Goal: Browse casually: Explore the website without a specific task or goal

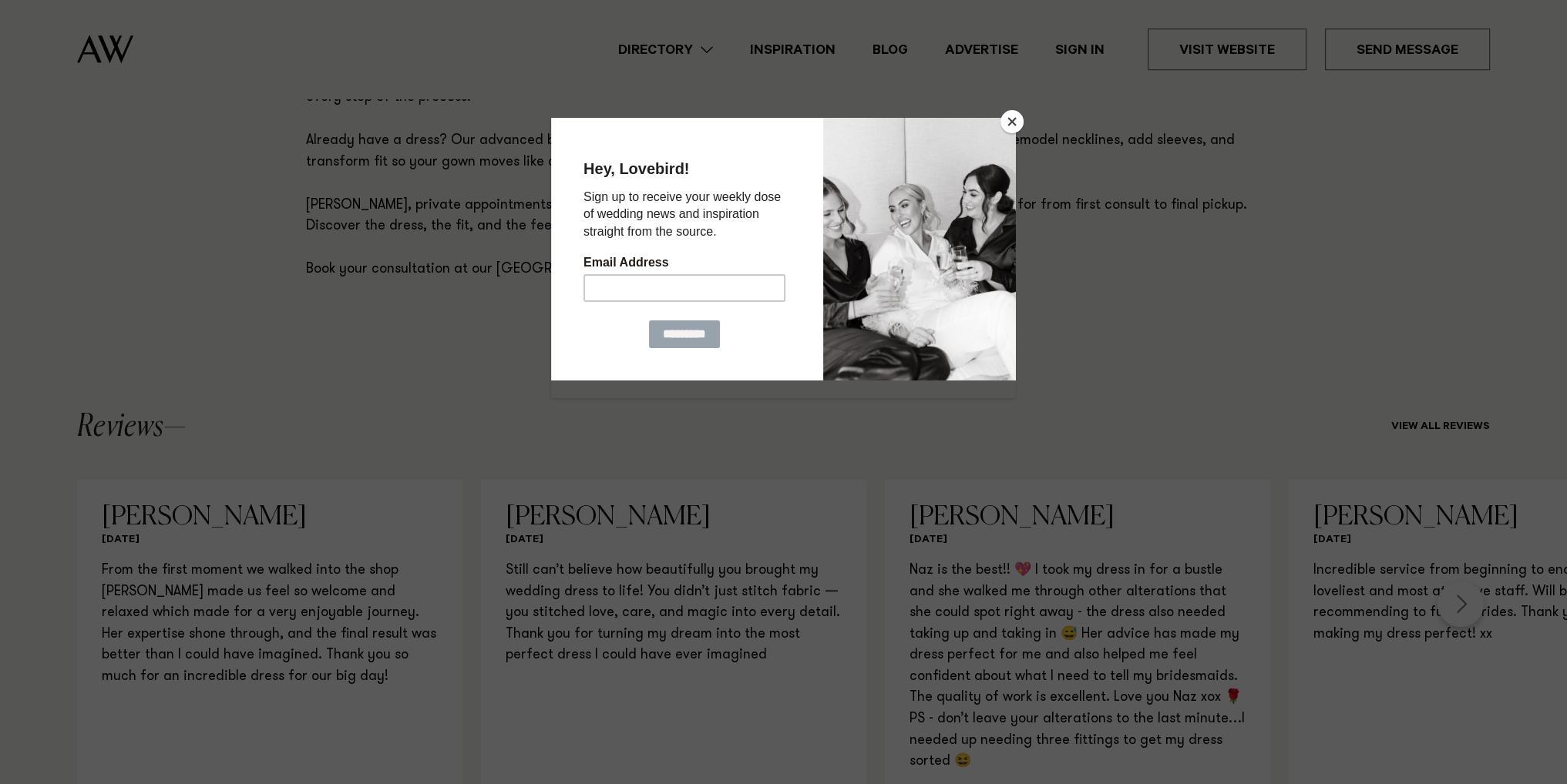
scroll to position [1295, 0]
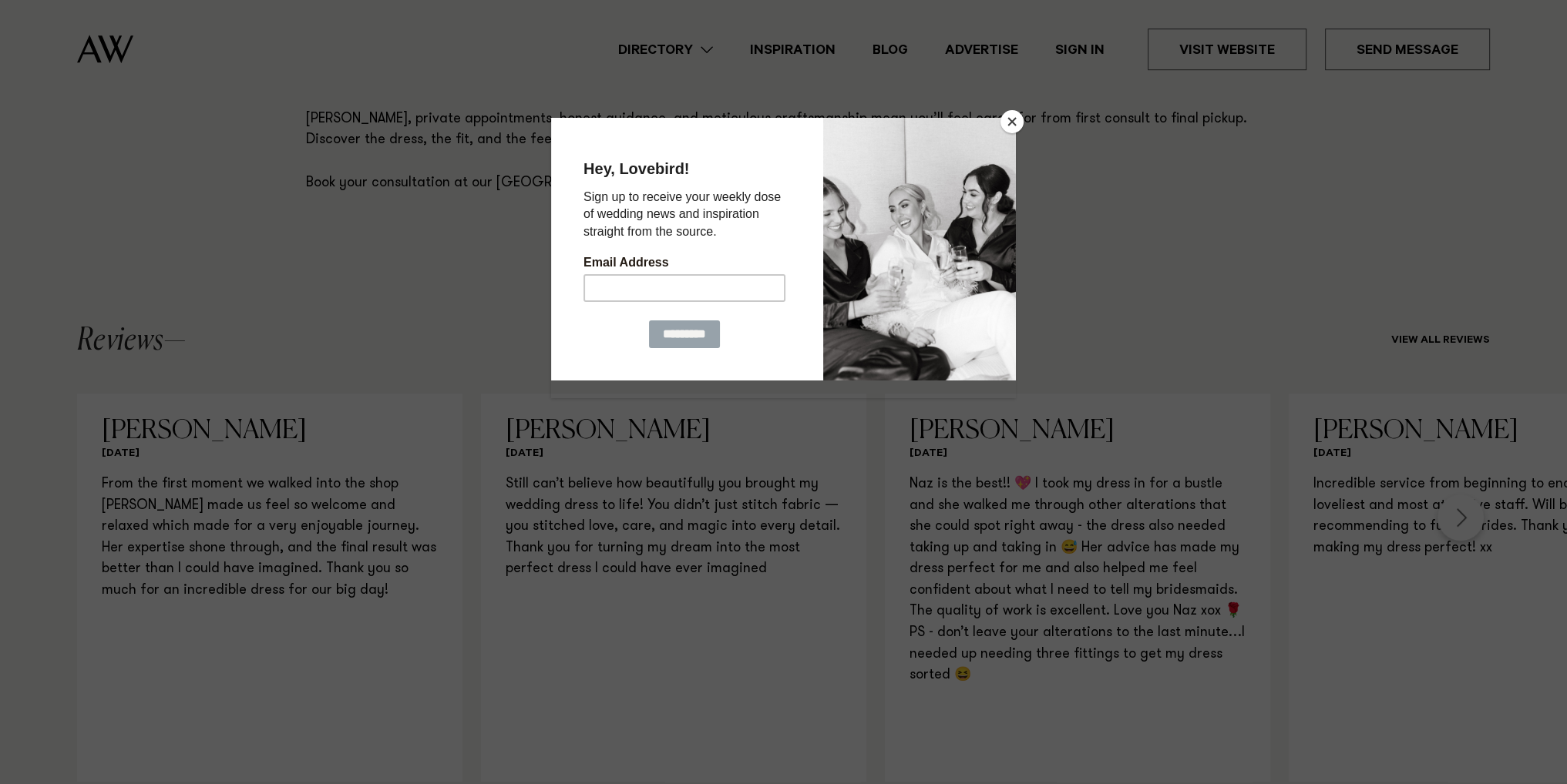
click at [1017, 112] on button "Close" at bounding box center [1012, 121] width 23 height 23
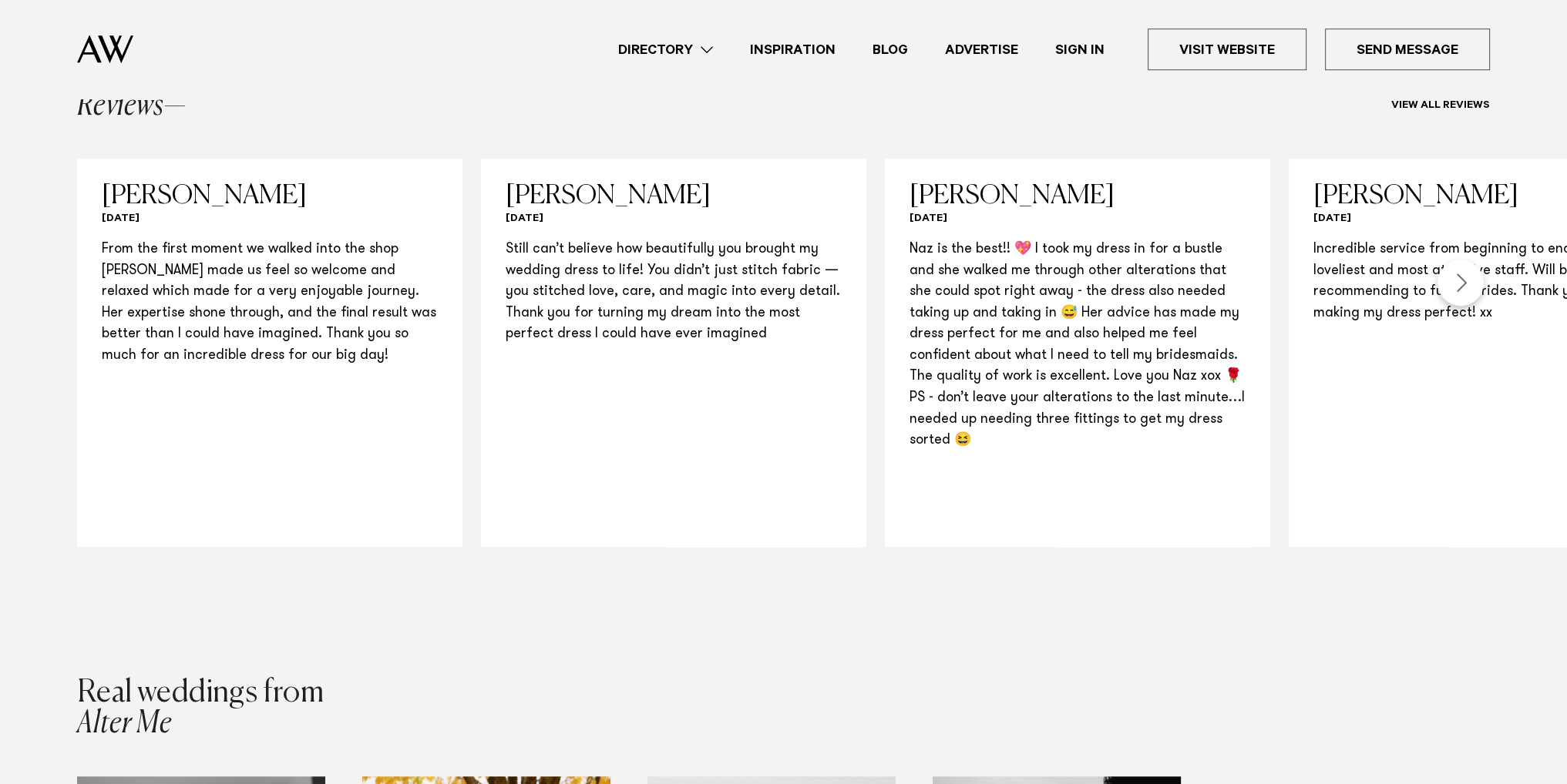
scroll to position [1540, 0]
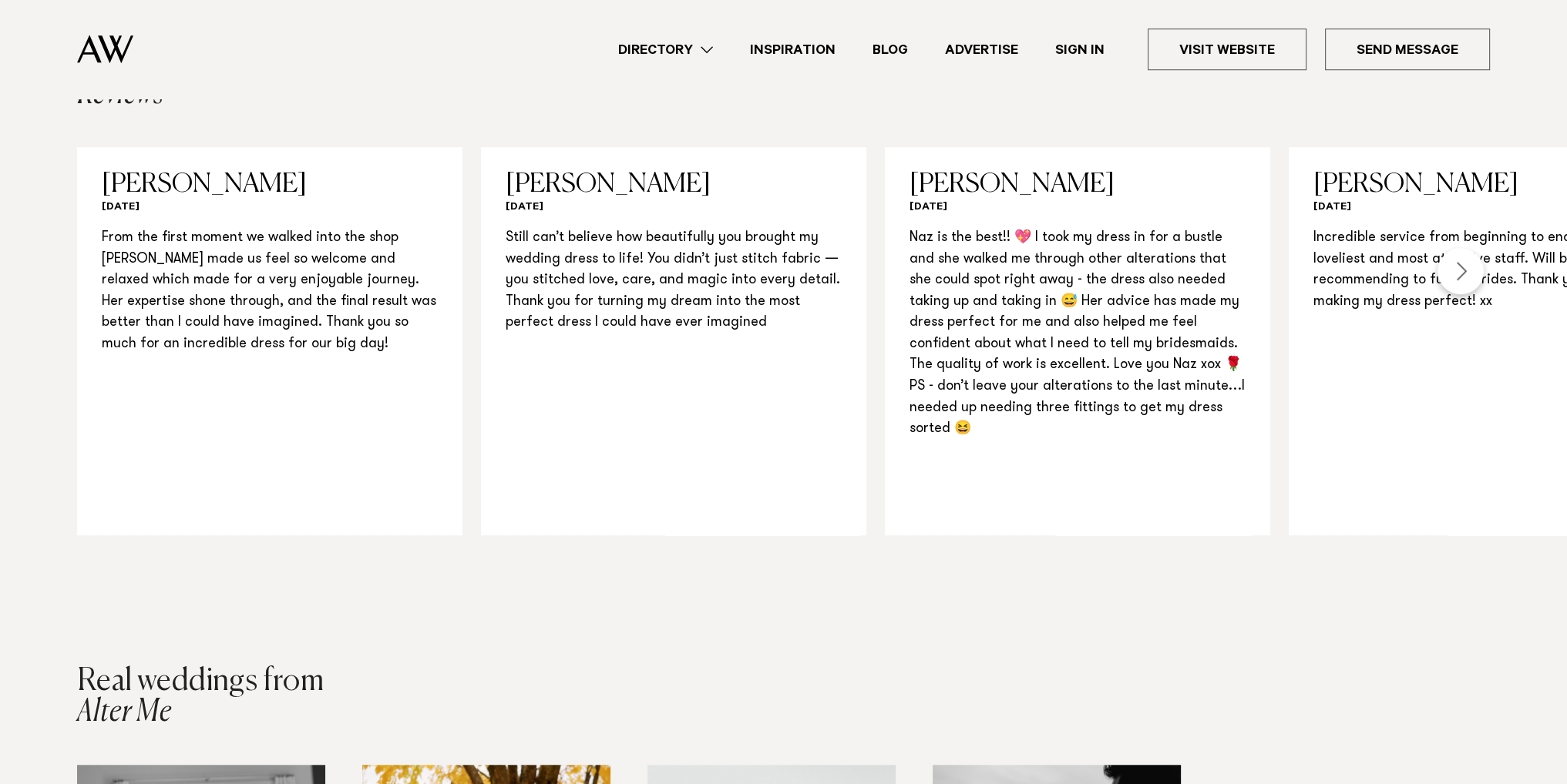
click at [1460, 263] on div "Next slide" at bounding box center [1461, 271] width 46 height 46
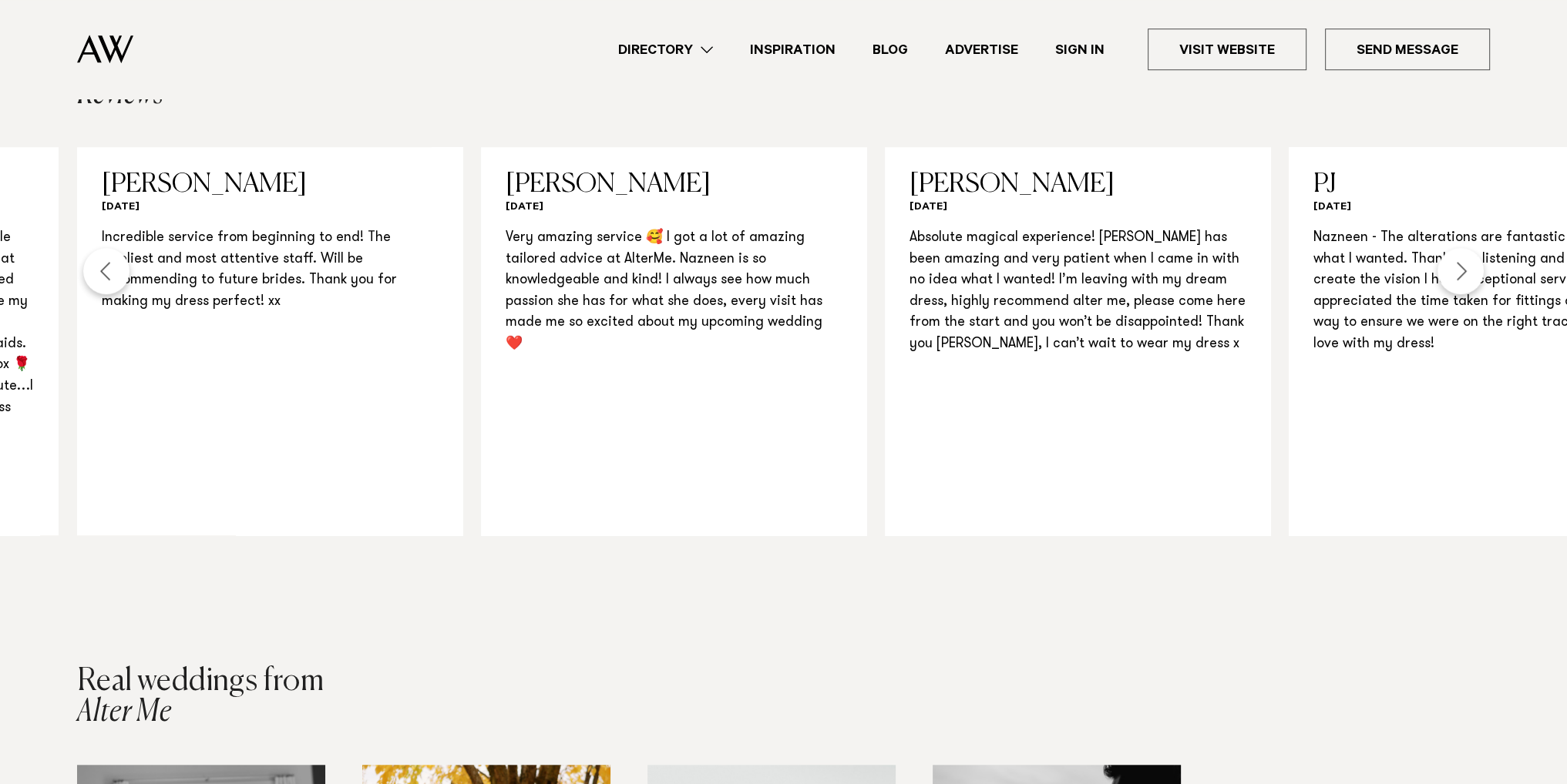
click at [1460, 263] on div "Next slide" at bounding box center [1461, 271] width 46 height 46
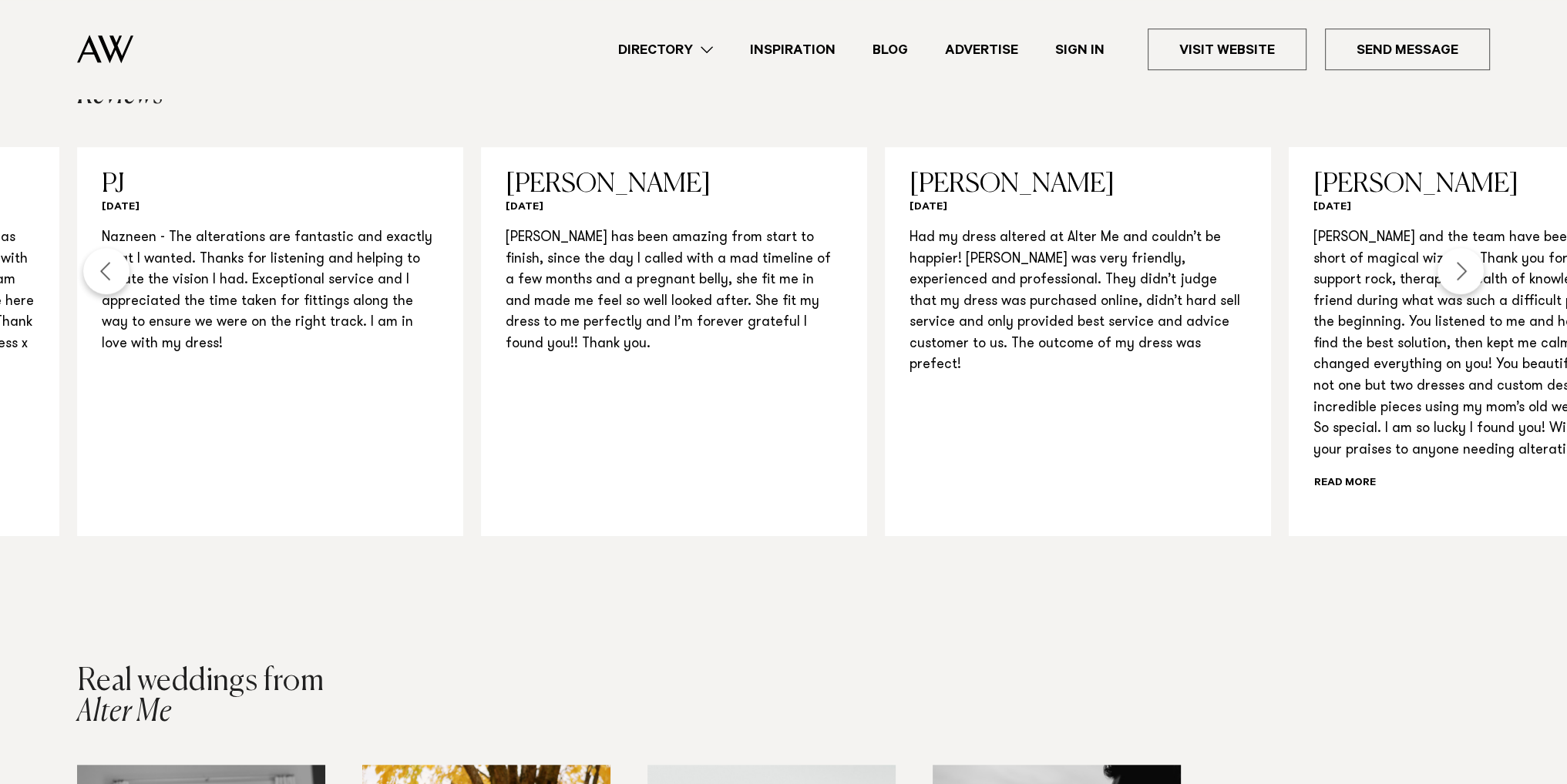
click at [1460, 263] on div "Next slide" at bounding box center [1461, 271] width 46 height 46
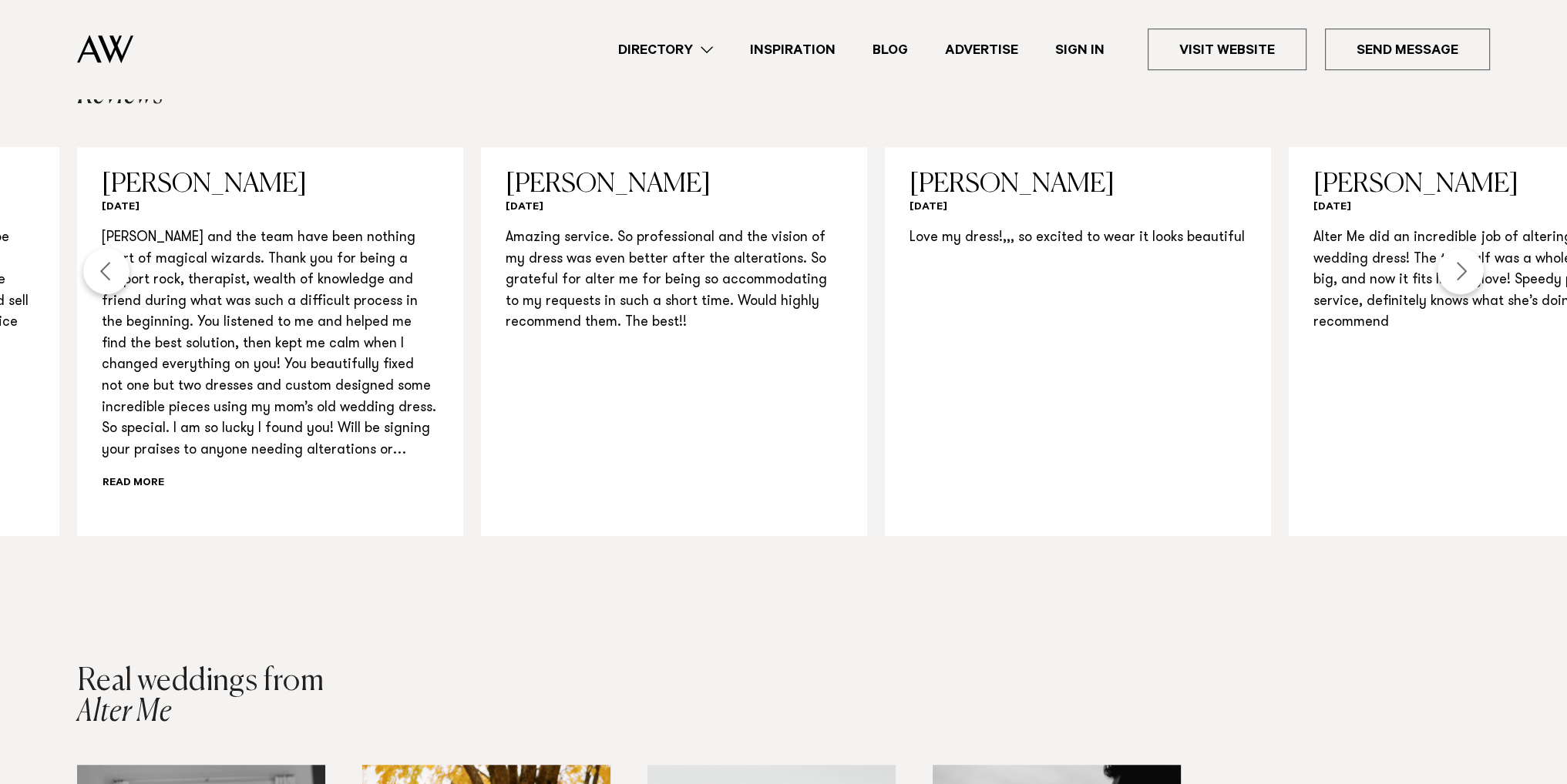
click at [1460, 263] on div "Next slide" at bounding box center [1461, 271] width 46 height 46
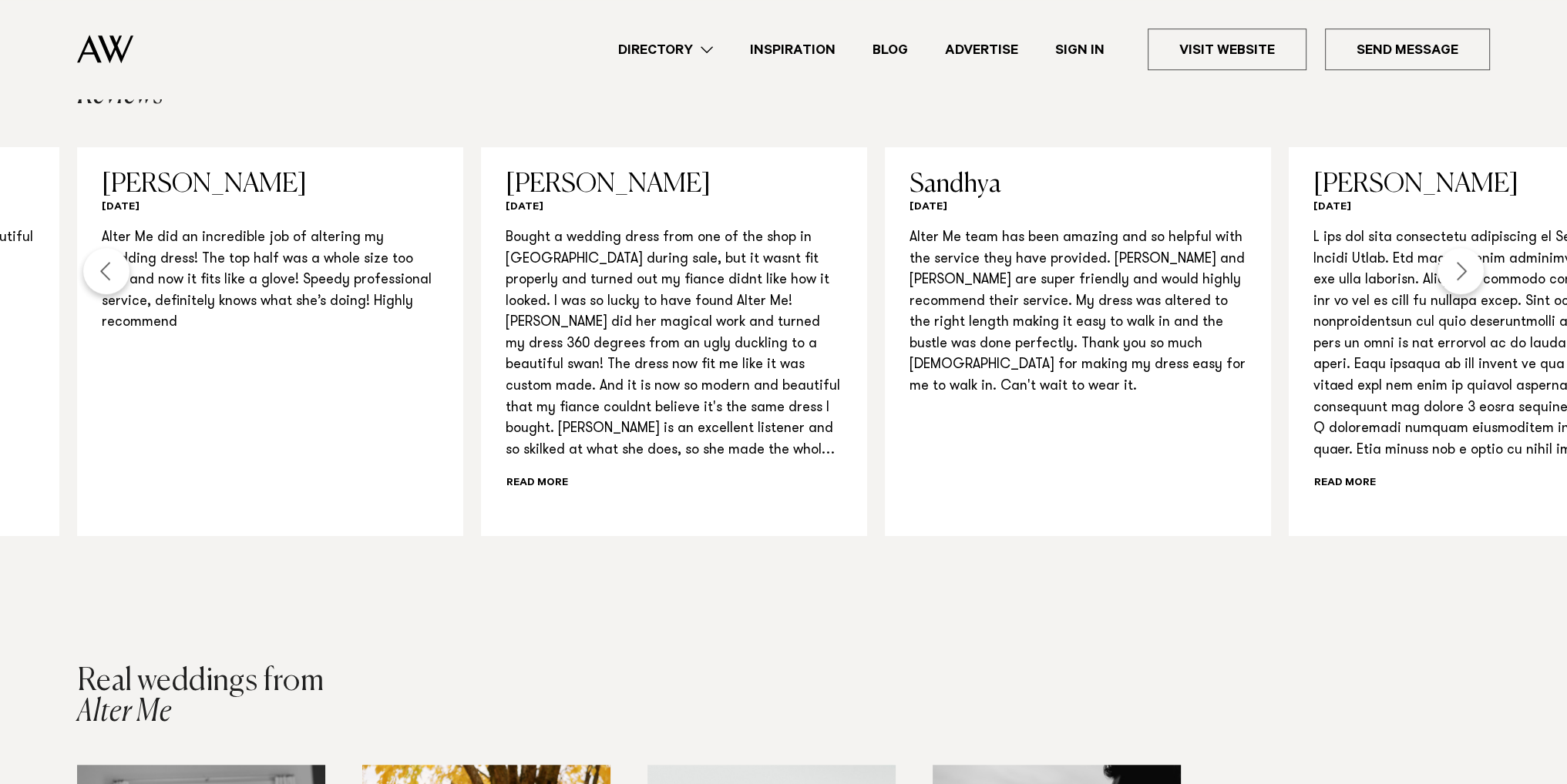
click at [1460, 263] on div "Next slide" at bounding box center [1461, 271] width 46 height 46
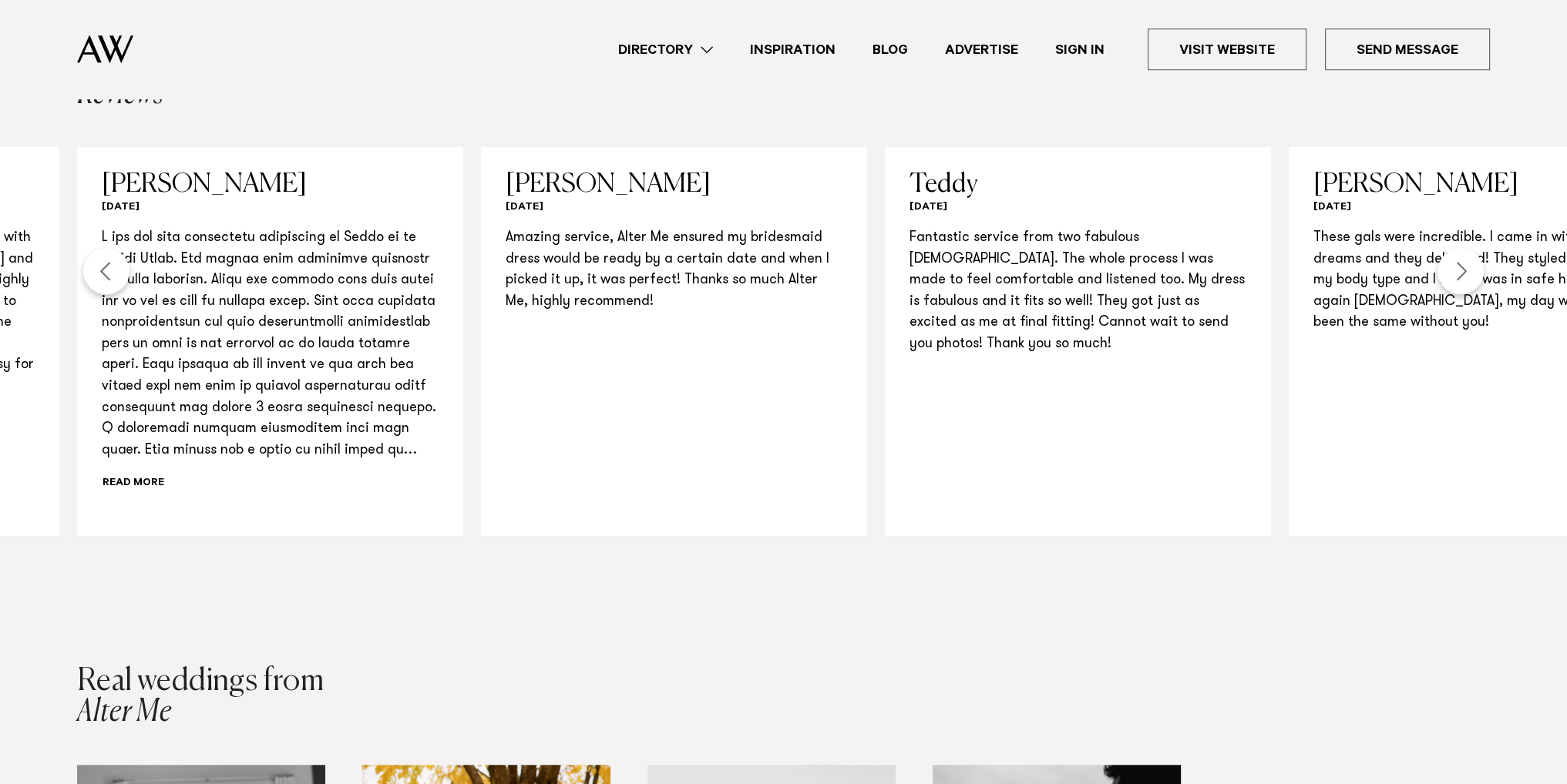
click at [1460, 263] on div "Next slide" at bounding box center [1461, 271] width 46 height 46
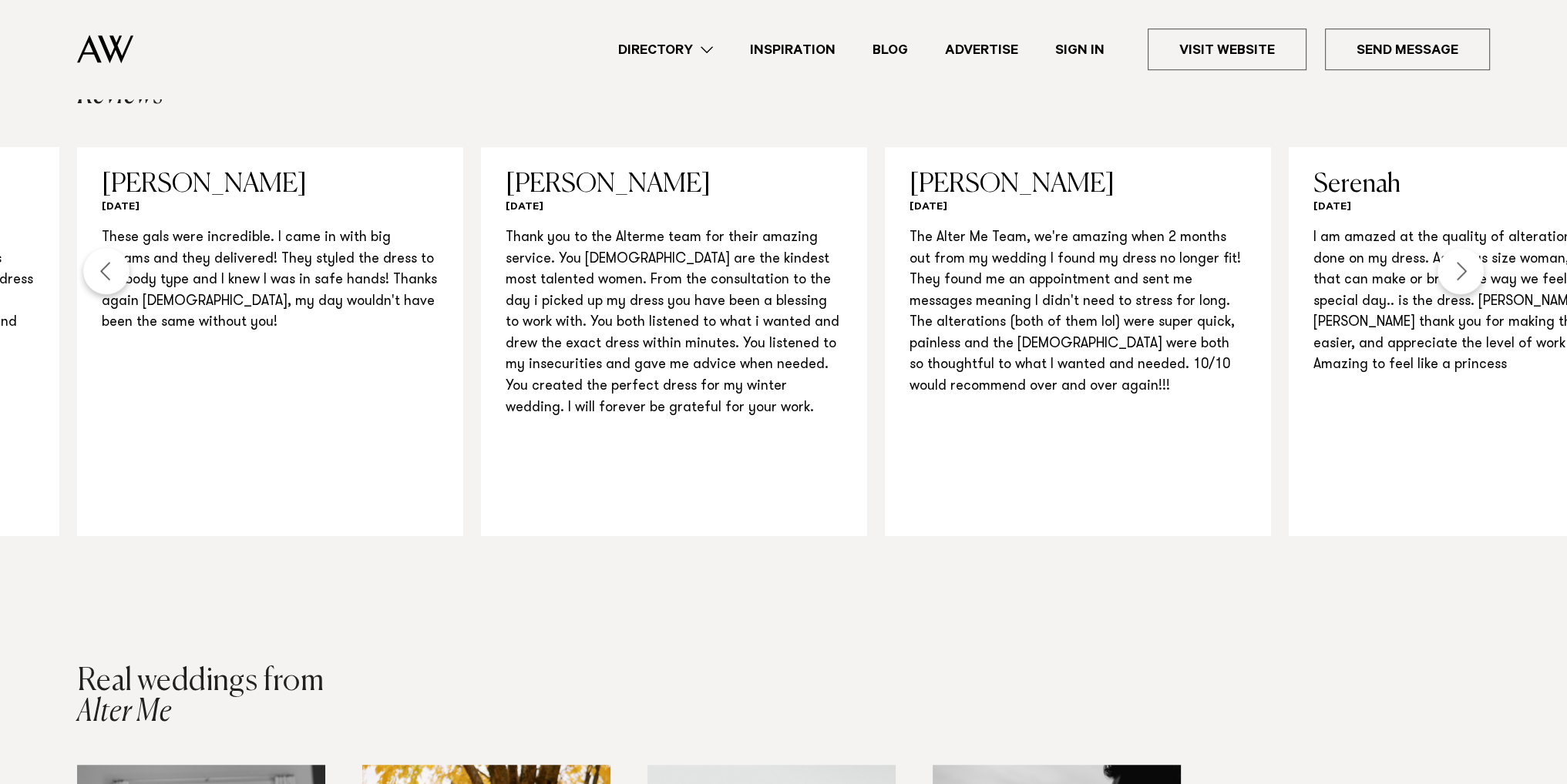
click at [1460, 263] on div "Next slide" at bounding box center [1461, 271] width 46 height 46
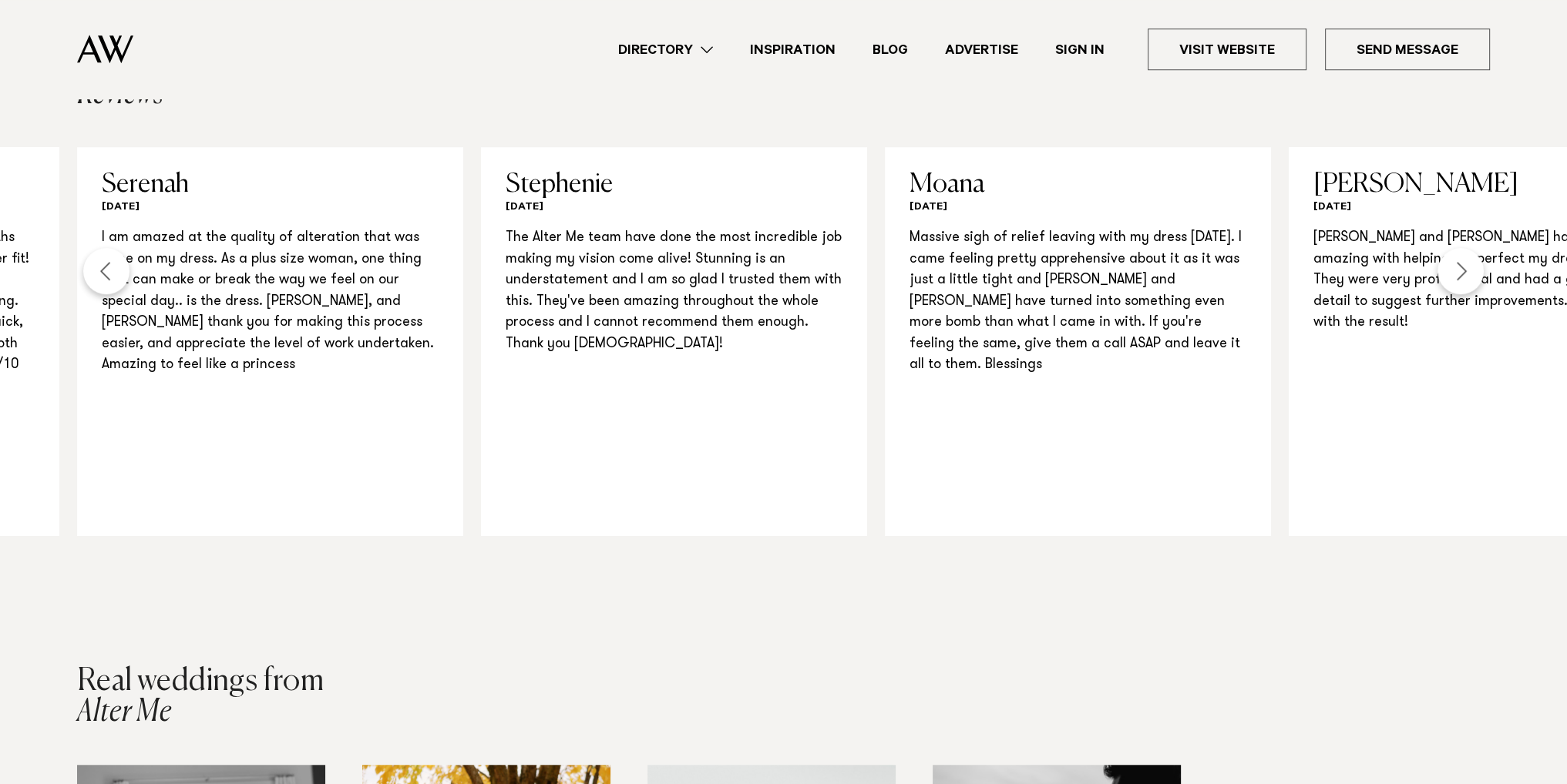
click at [1460, 263] on div "Next slide" at bounding box center [1461, 271] width 46 height 46
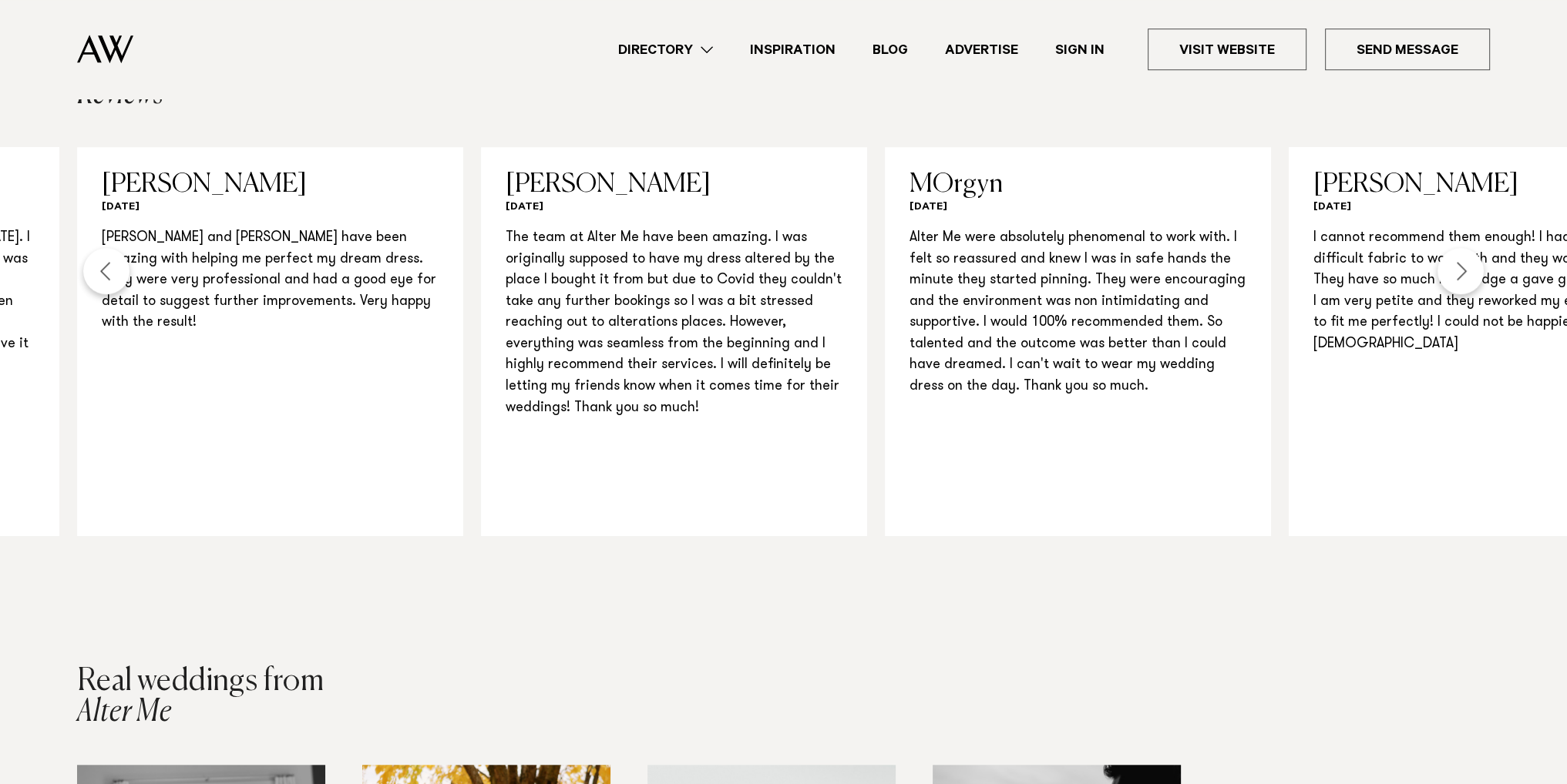
click at [1460, 263] on div "Next slide" at bounding box center [1461, 271] width 46 height 46
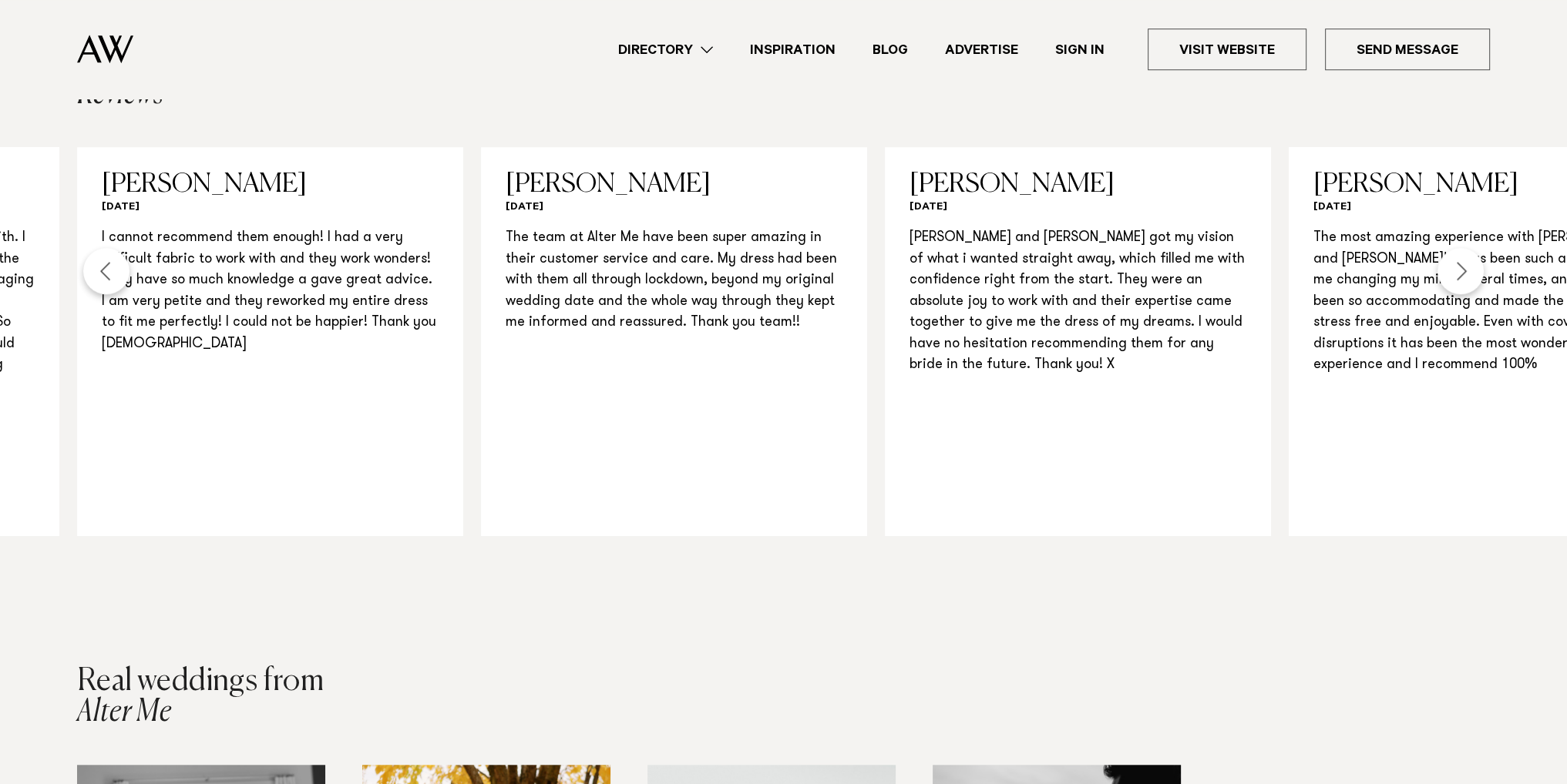
click at [1460, 263] on div "Next slide" at bounding box center [1461, 271] width 46 height 46
